Goal: Task Accomplishment & Management: Manage account settings

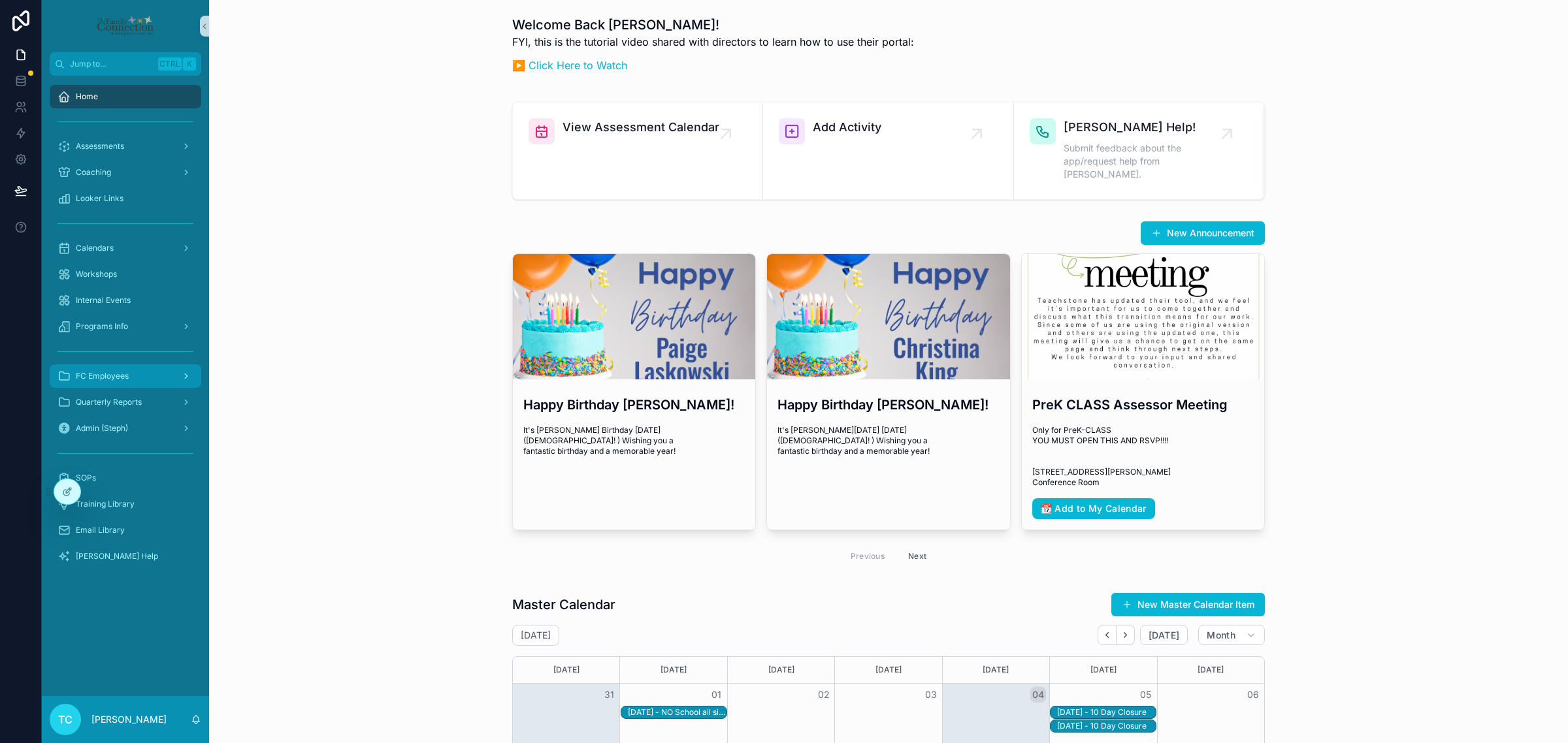
click at [141, 377] on div "FC Employees" at bounding box center [125, 376] width 136 height 21
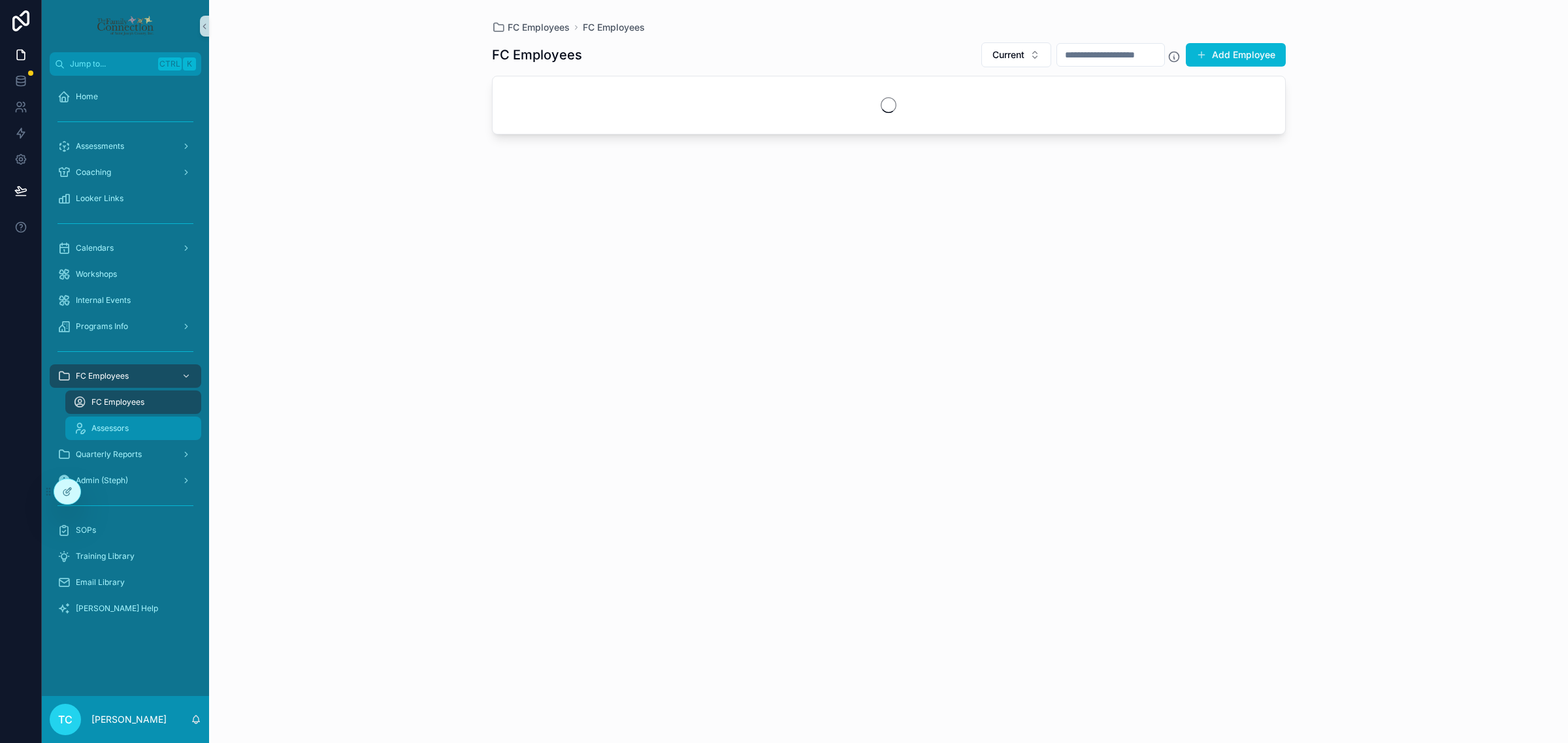
click at [145, 429] on div "Assessors" at bounding box center [133, 428] width 120 height 21
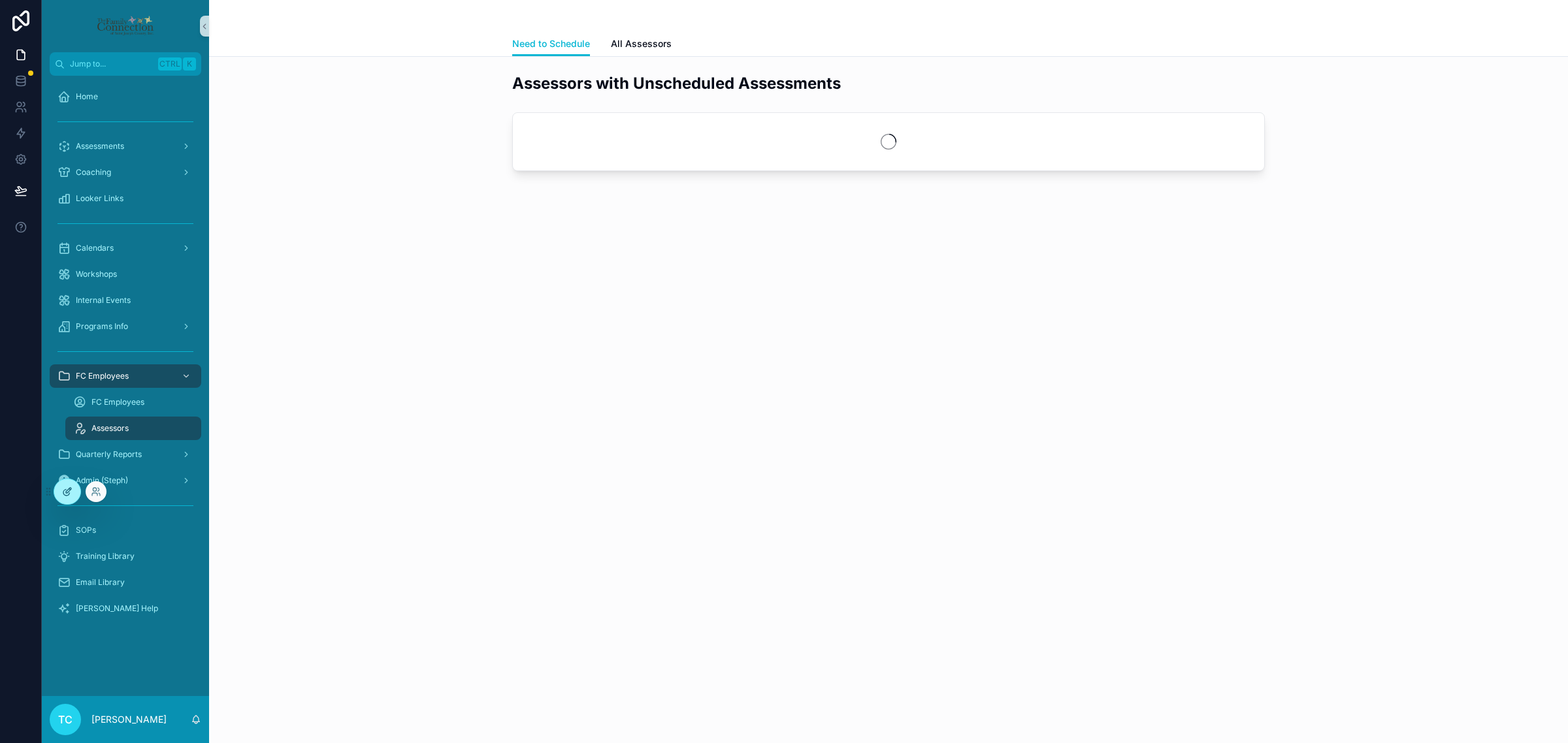
click at [68, 489] on icon at bounding box center [68, 490] width 5 height 5
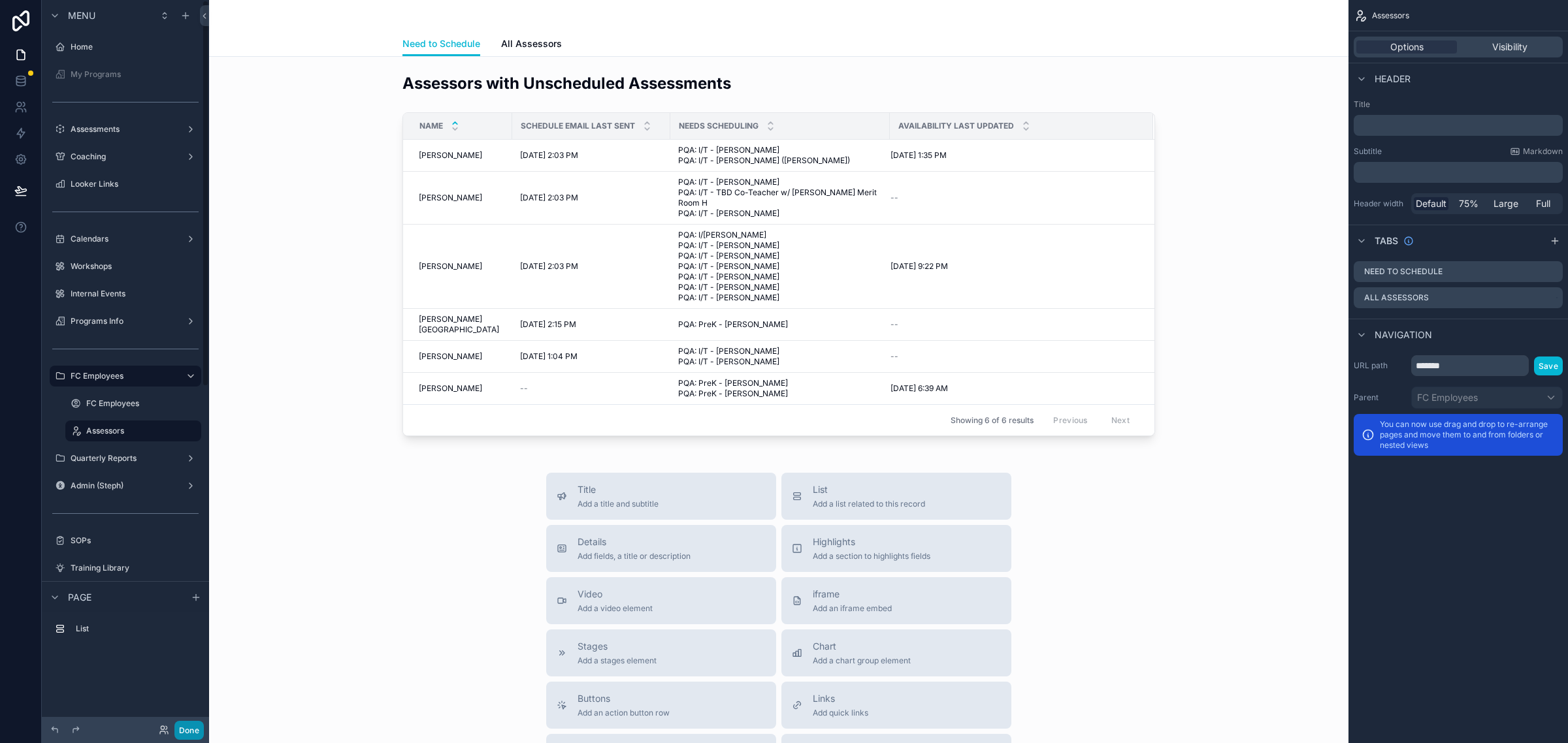
click at [188, 729] on button "Done" at bounding box center [189, 730] width 29 height 19
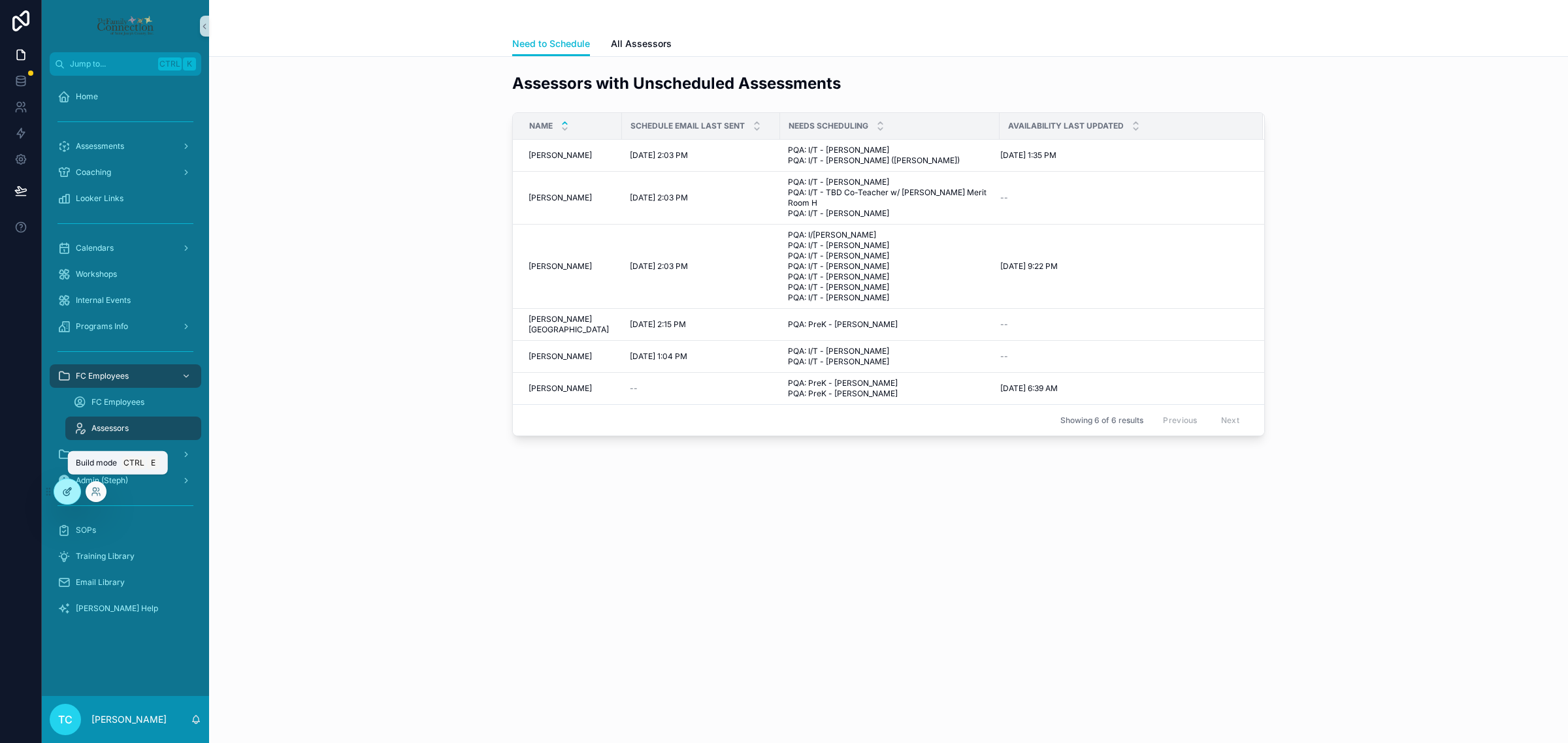
click at [66, 490] on icon at bounding box center [66, 493] width 6 height 6
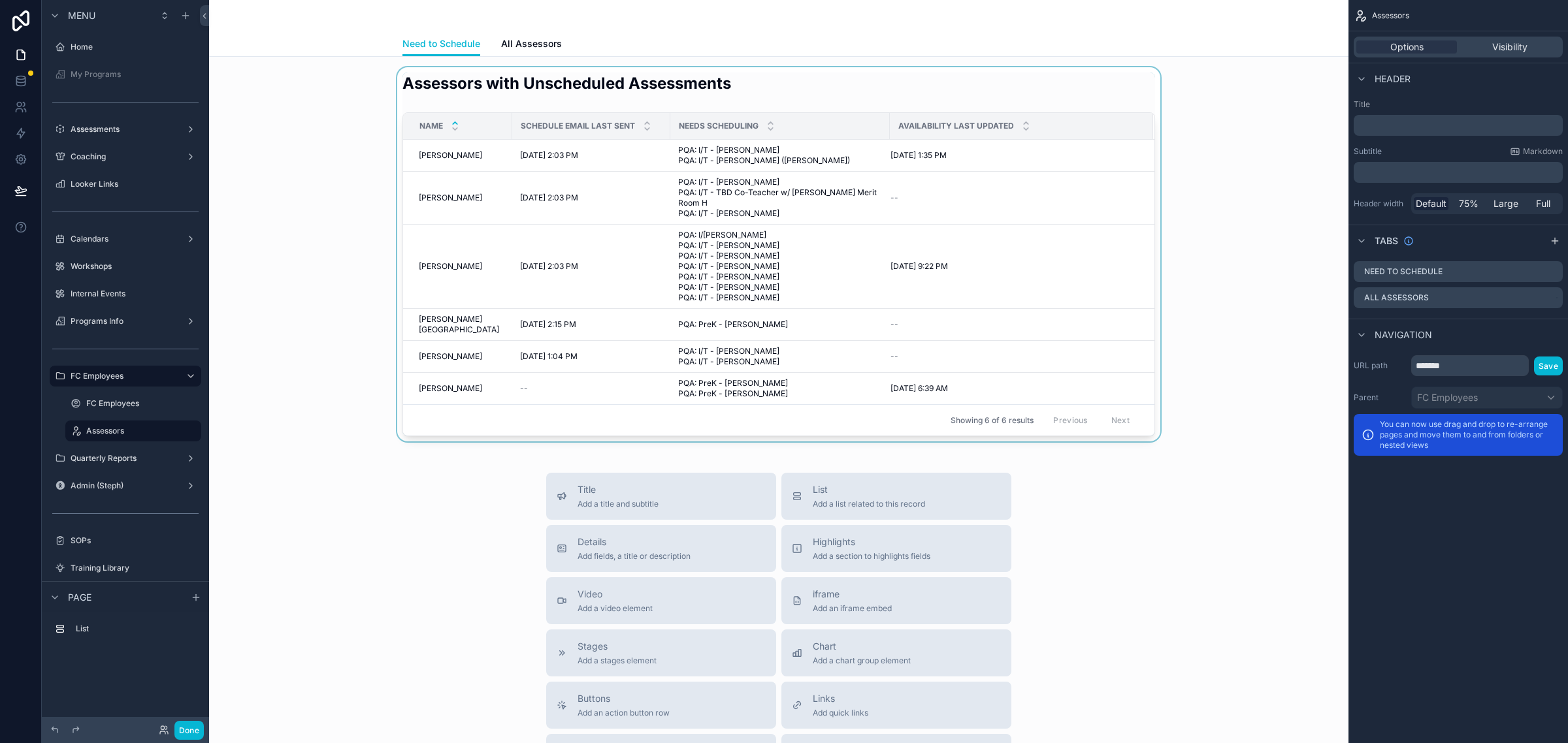
click at [1111, 75] on div at bounding box center [779, 254] width 1119 height 374
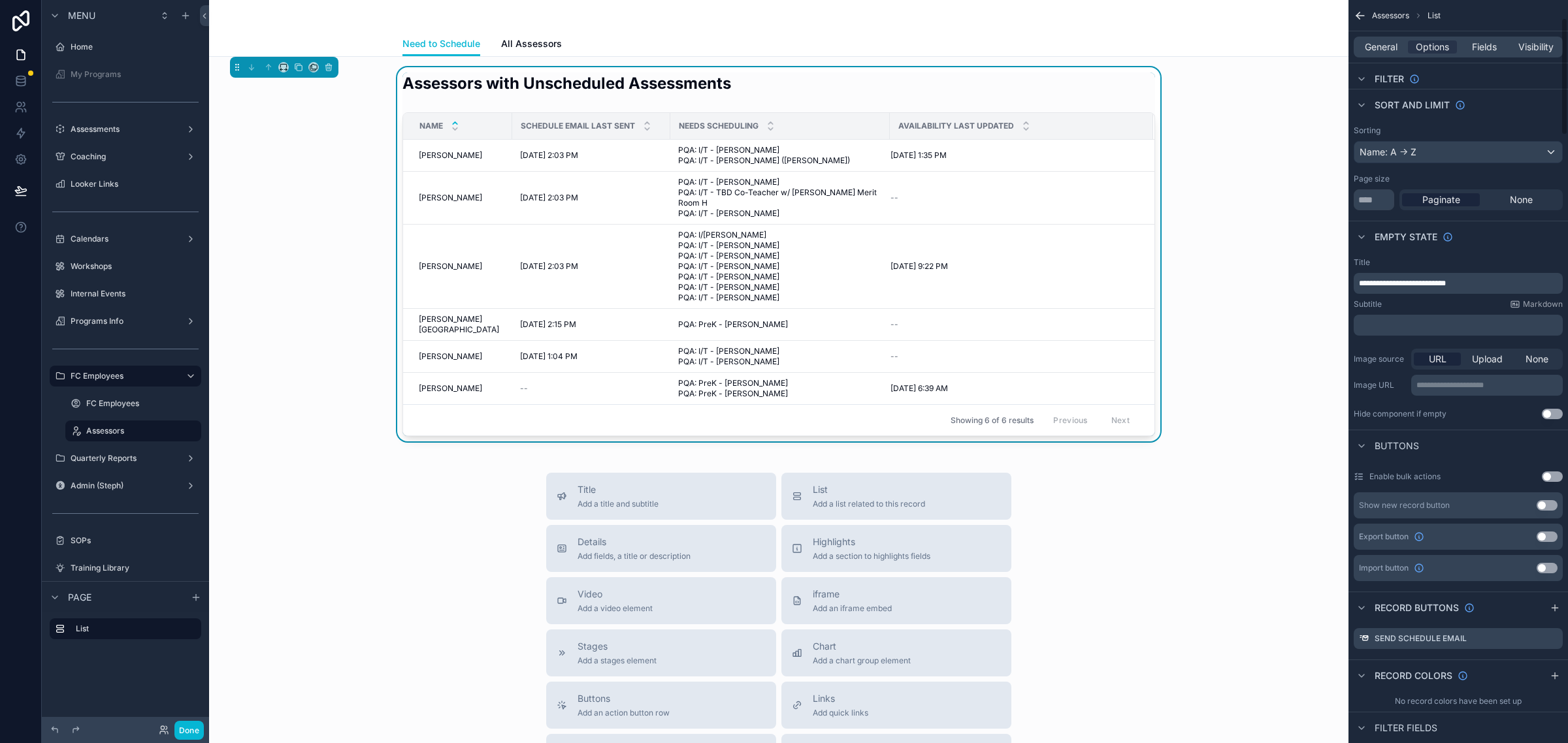
scroll to position [245, 0]
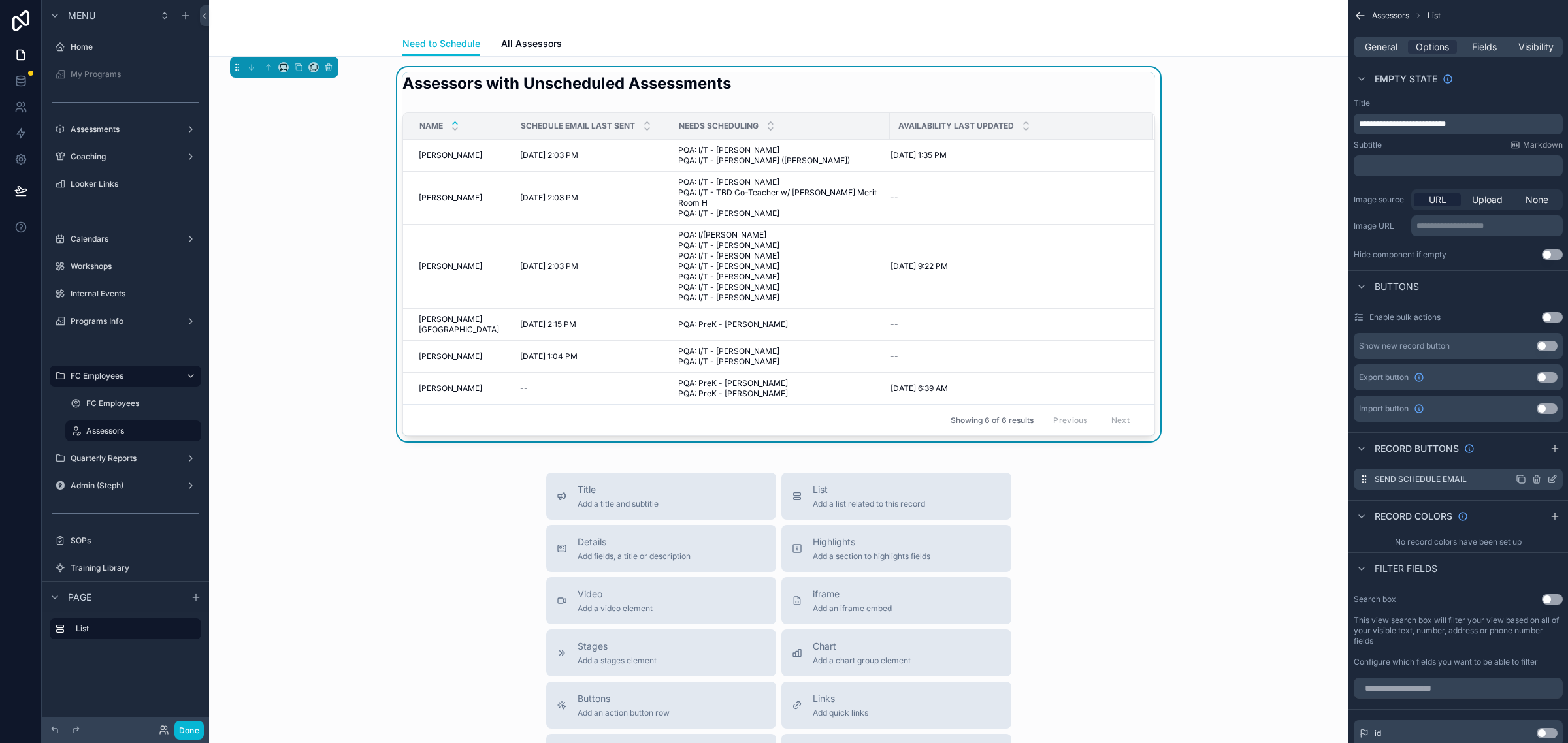
click at [1551, 474] on icon "scrollable content" at bounding box center [1552, 479] width 11 height 11
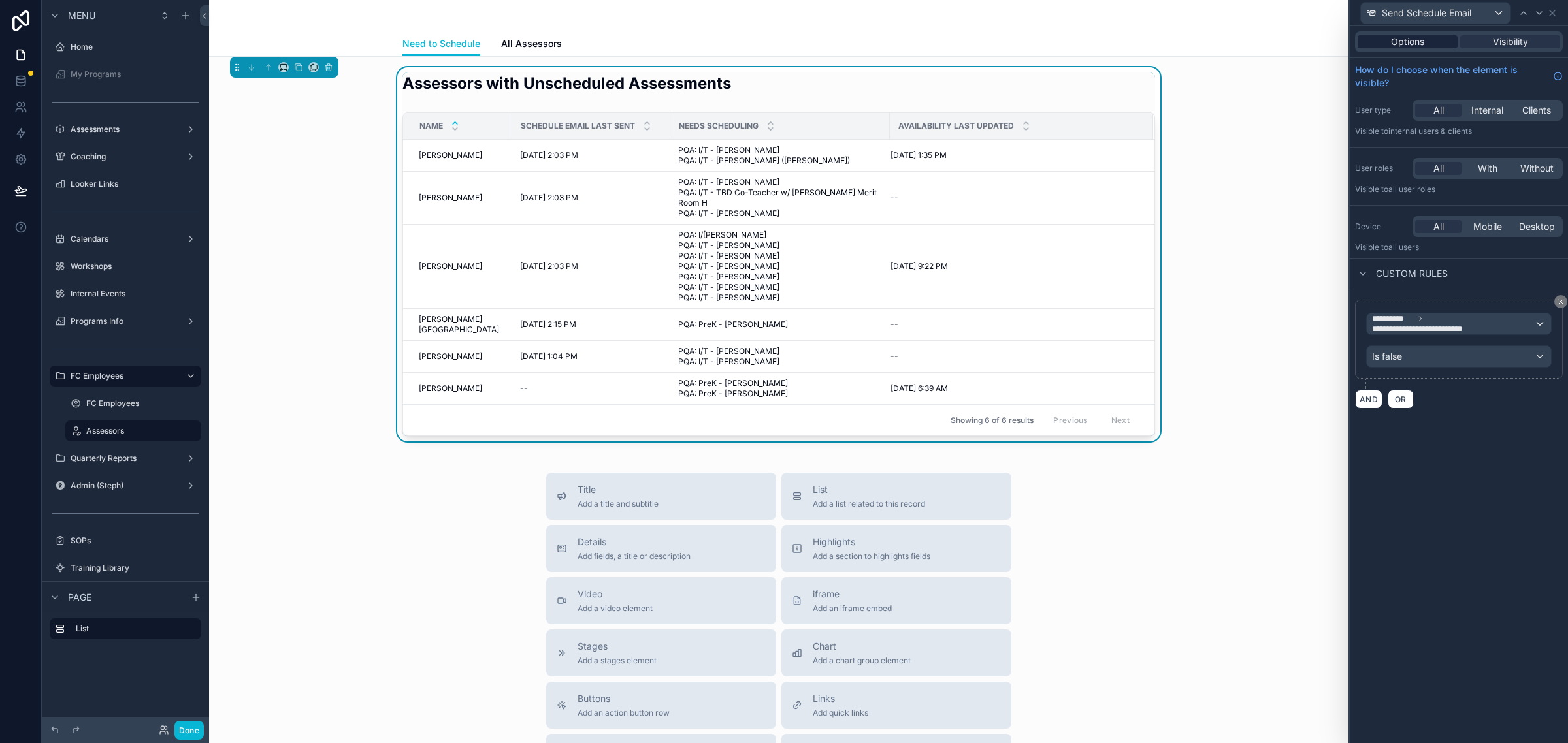
click at [1408, 43] on span "Options" at bounding box center [1408, 42] width 33 height 13
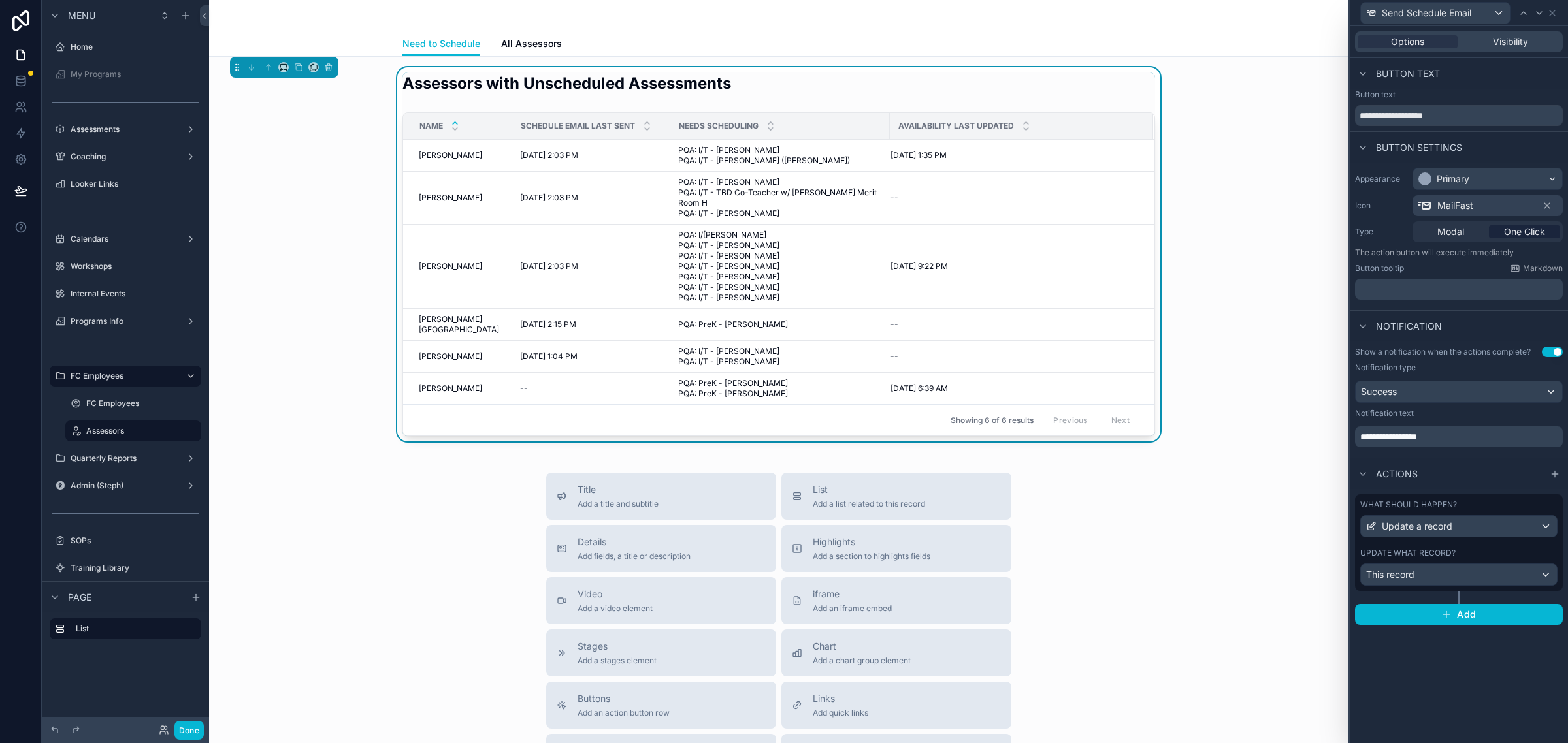
click at [1468, 434] on p "**********" at bounding box center [1460, 437] width 200 height 13
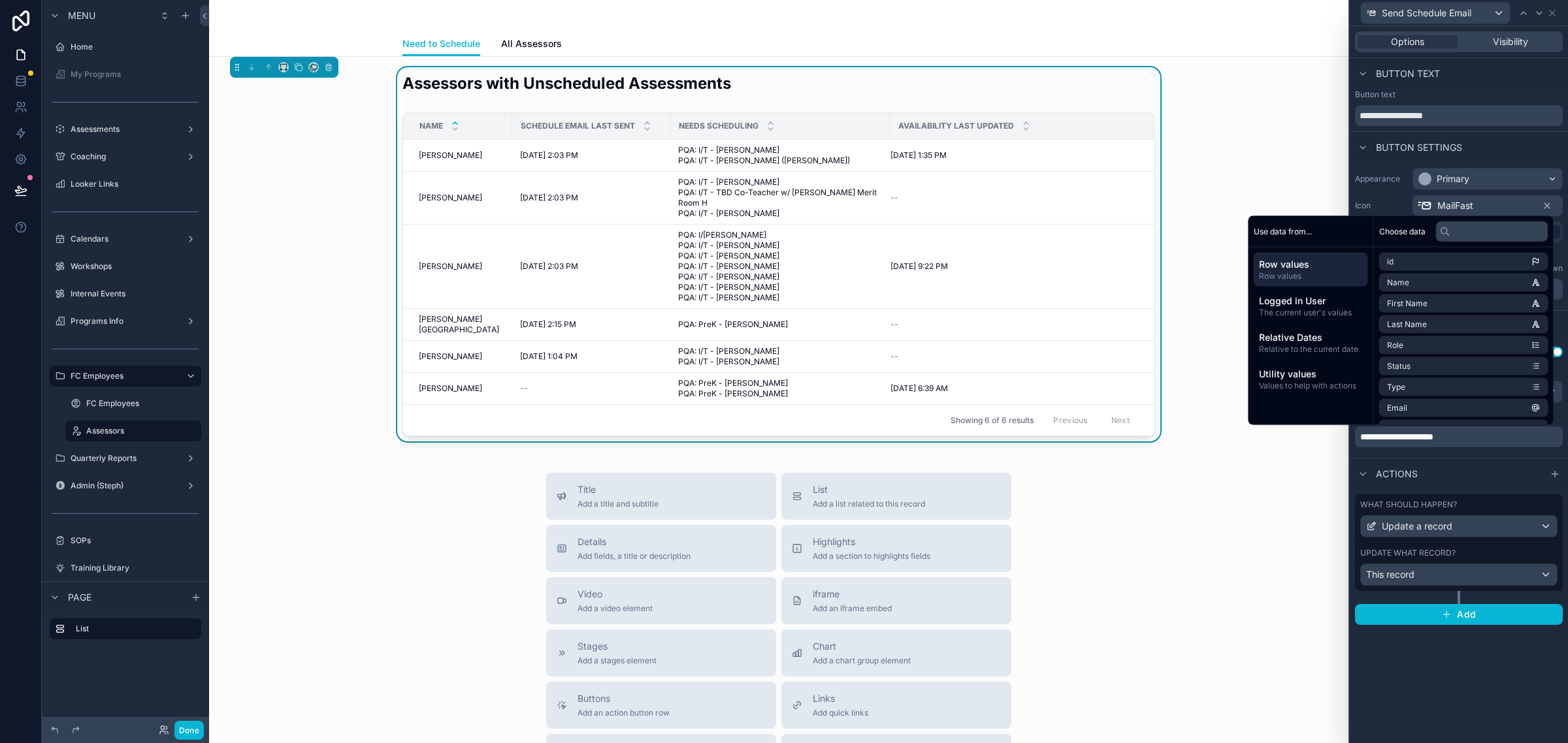
click at [1475, 458] on div "Actions" at bounding box center [1459, 474] width 219 height 32
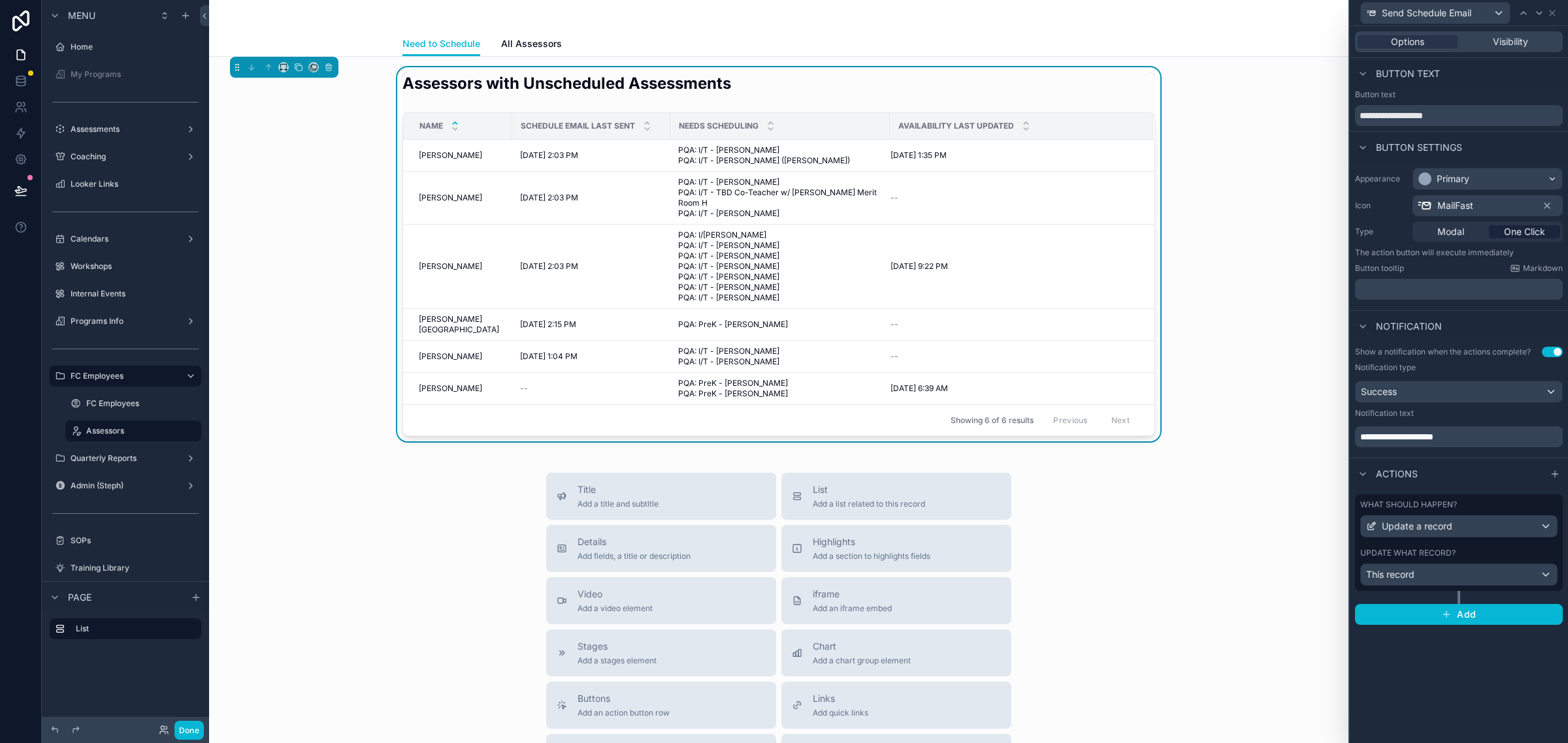
click at [1487, 546] on div "What should happen? Update a record Update what record? This record" at bounding box center [1459, 543] width 208 height 97
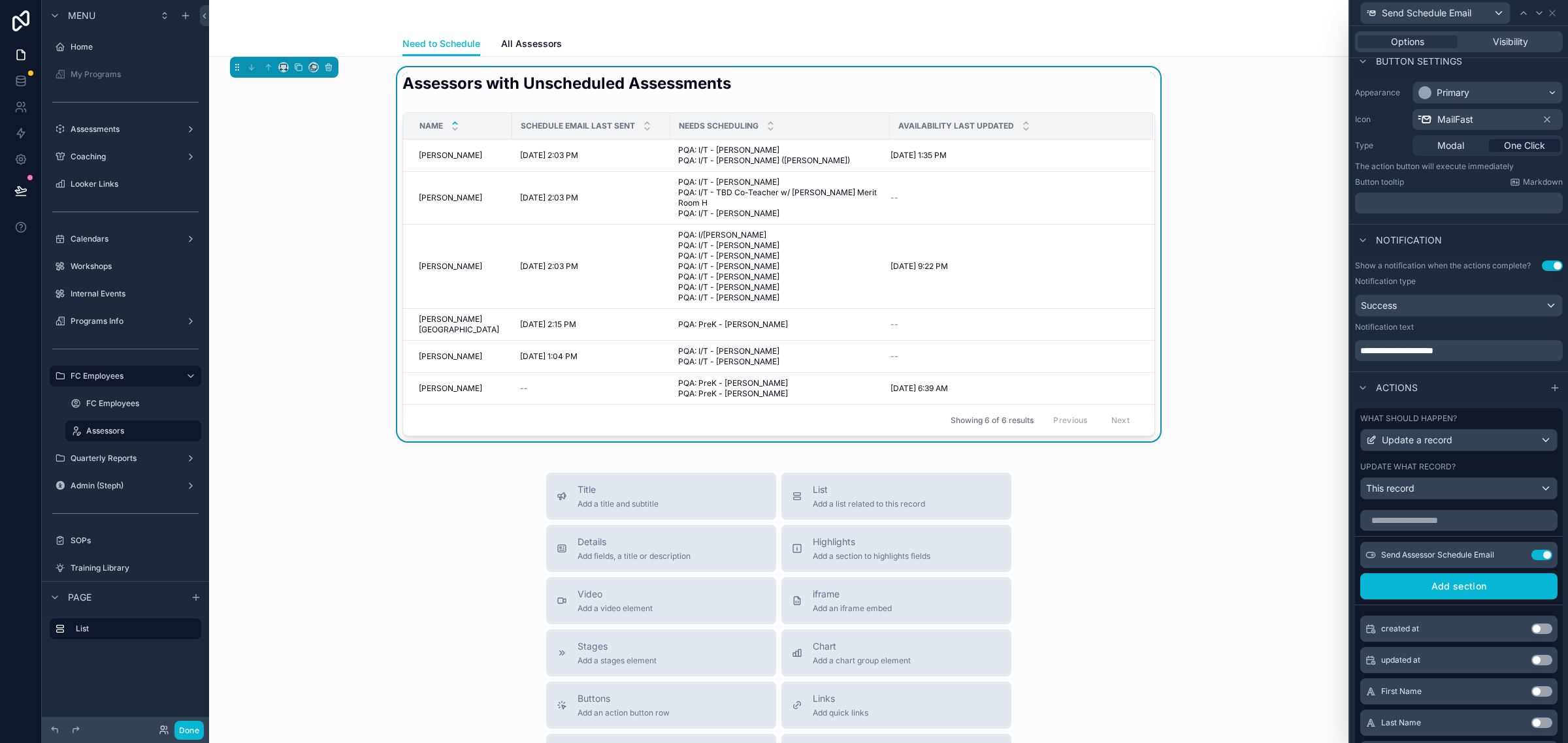
scroll to position [82, 0]
